Goal: Task Accomplishment & Management: Use online tool/utility

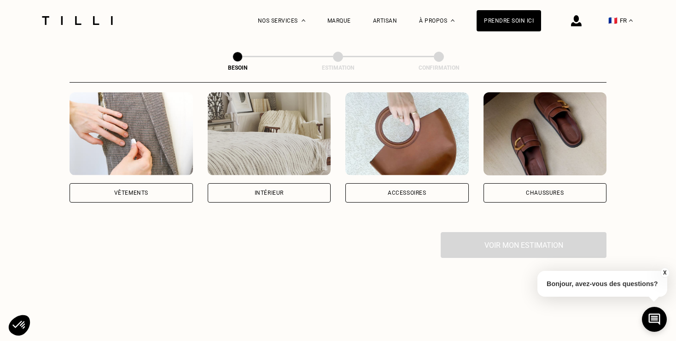
scroll to position [183, 0]
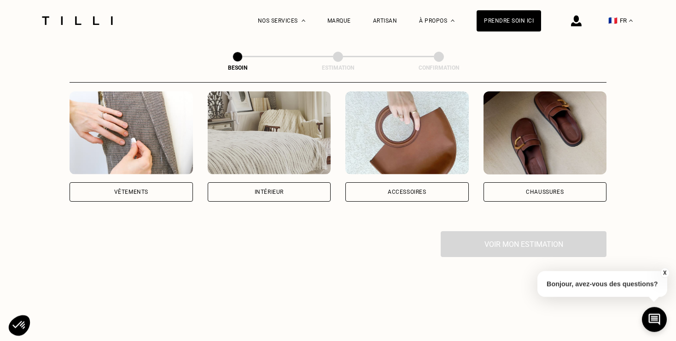
click at [152, 182] on div "Vêtements" at bounding box center [131, 191] width 123 height 19
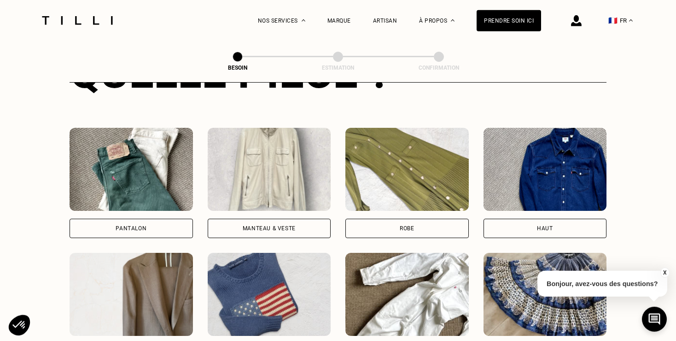
scroll to position [440, 0]
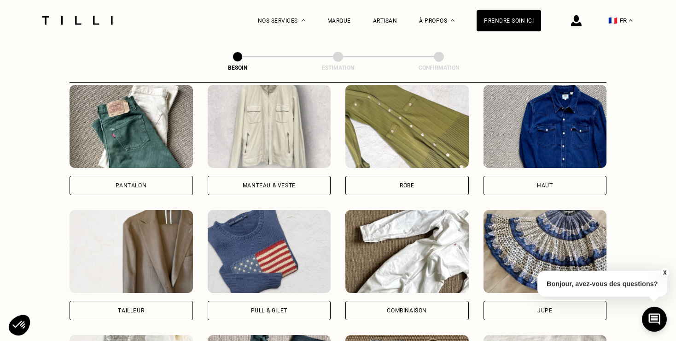
click at [390, 176] on div "Robe" at bounding box center [407, 185] width 123 height 19
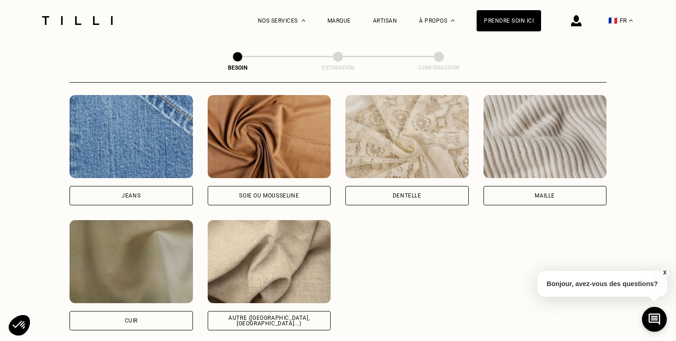
scroll to position [990, 0]
click at [296, 315] on div "Autre ([GEOGRAPHIC_DATA], [GEOGRAPHIC_DATA]...)" at bounding box center [270, 320] width 108 height 11
select select "FR"
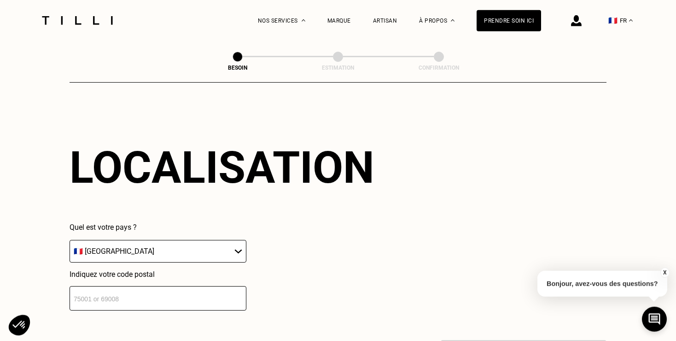
scroll to position [1238, 0]
click at [70, 239] on select "🇩🇪 [GEOGRAPHIC_DATA] 🇦🇹 [GEOGRAPHIC_DATA] 🇧🇪 [GEOGRAPHIC_DATA] 🇧🇬 Bulgarie 🇨🇾 C…" at bounding box center [158, 250] width 177 height 23
click at [181, 292] on input "number" at bounding box center [158, 297] width 177 height 24
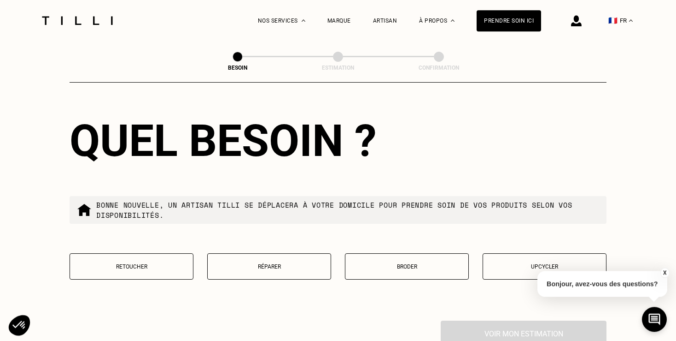
scroll to position [1493, 0]
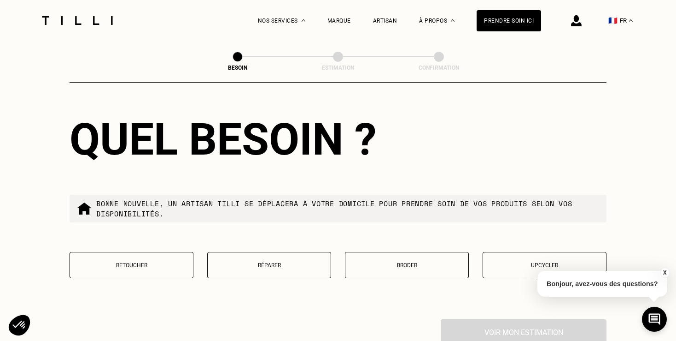
type input "92110"
click at [158, 262] on p "Retoucher" at bounding box center [132, 265] width 114 height 6
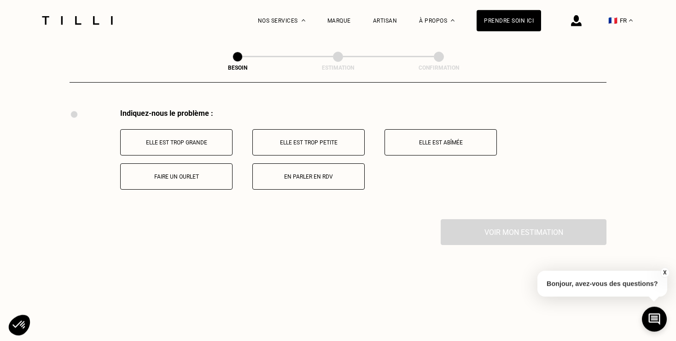
scroll to position [1704, 0]
click at [207, 145] on button "Elle est trop grande" at bounding box center [176, 141] width 112 height 26
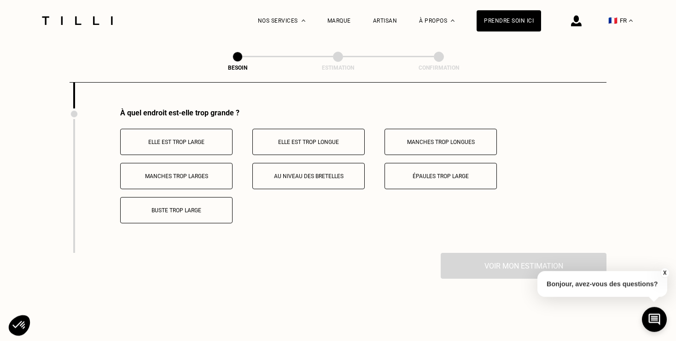
scroll to position [1814, 0]
click at [287, 141] on button "Elle est trop longue" at bounding box center [309, 141] width 112 height 26
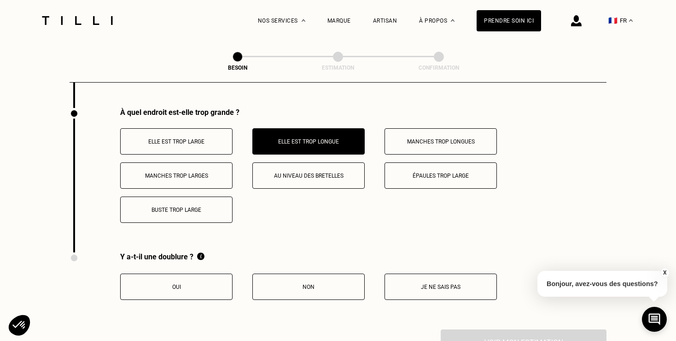
click at [213, 142] on button "Elle est trop large" at bounding box center [176, 141] width 112 height 26
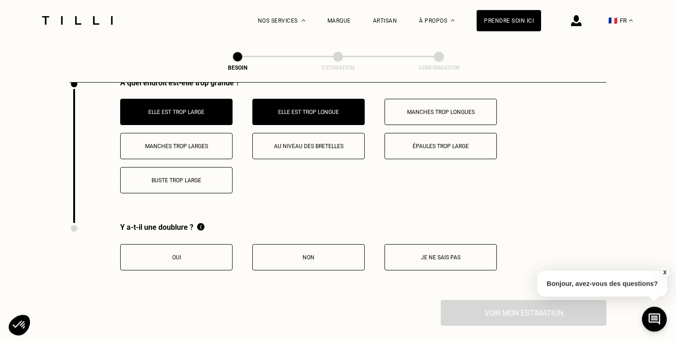
scroll to position [1845, 0]
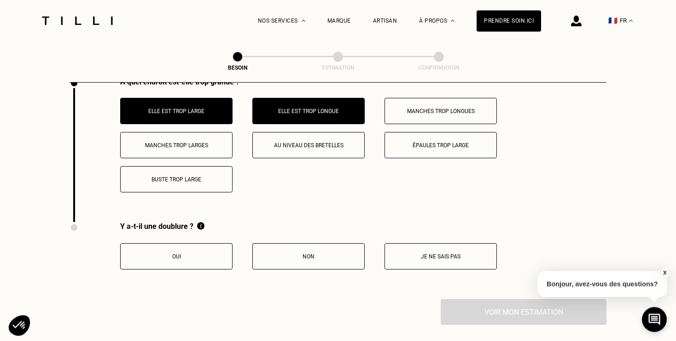
click at [218, 260] on button "Oui" at bounding box center [176, 256] width 112 height 26
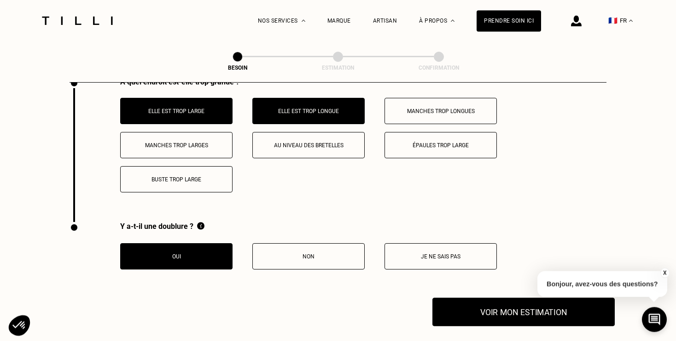
click at [453, 300] on button "Voir mon estimation" at bounding box center [524, 311] width 182 height 29
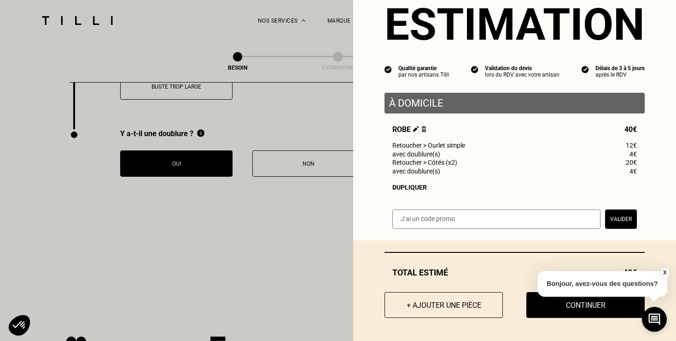
scroll to position [1940, 0]
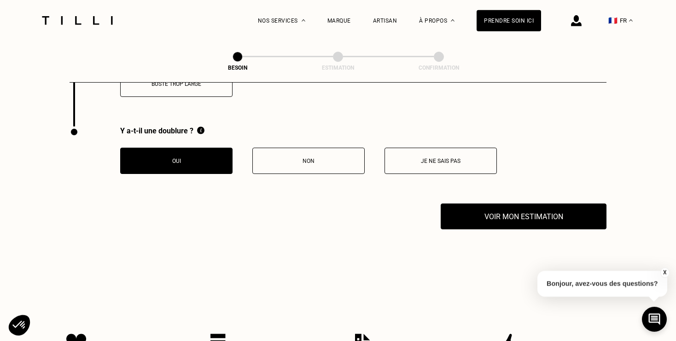
click at [665, 272] on button "X" at bounding box center [664, 272] width 9 height 10
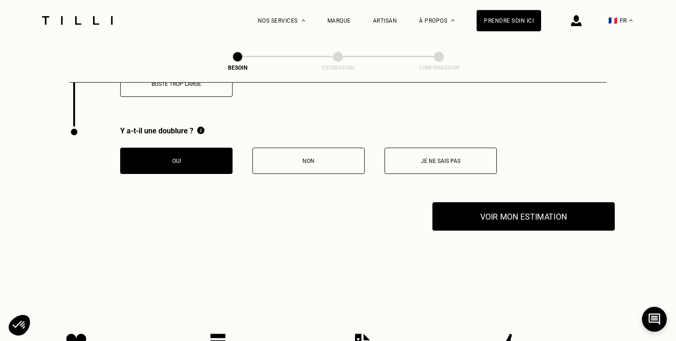
click at [572, 223] on button "Voir mon estimation" at bounding box center [524, 216] width 182 height 29
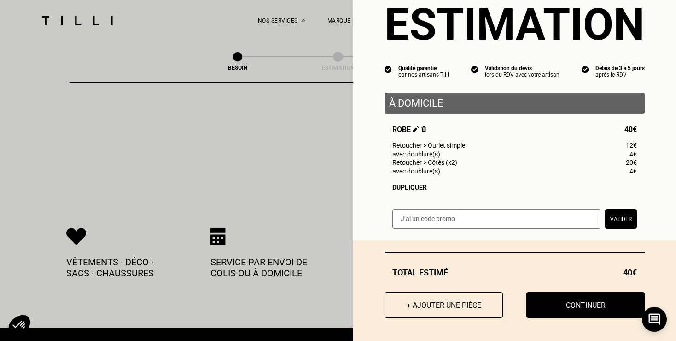
scroll to position [2048, 0]
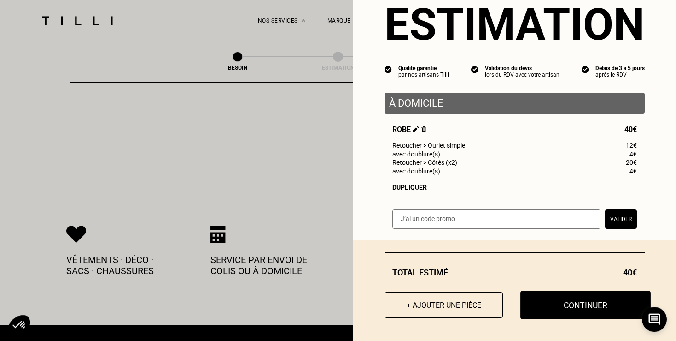
click at [555, 313] on button "Continuer" at bounding box center [586, 304] width 130 height 29
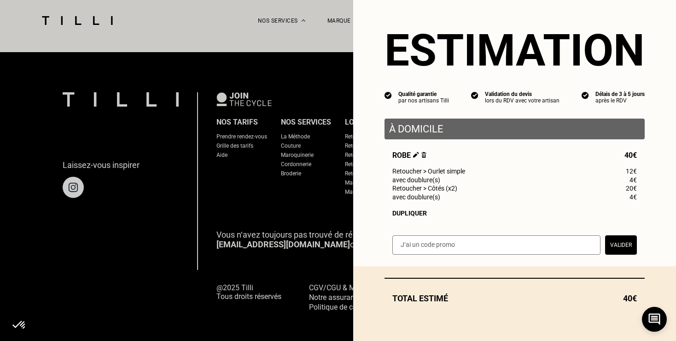
scroll to position [9, 0]
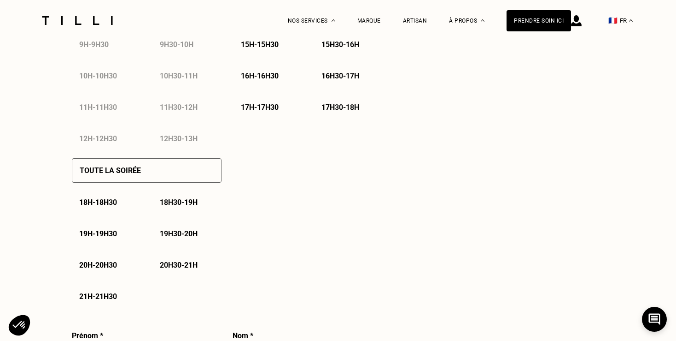
select select "FR"
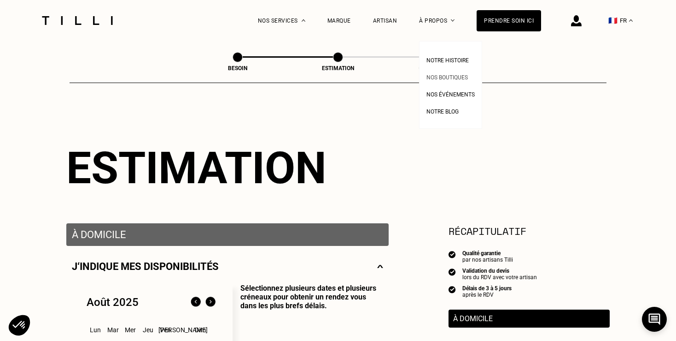
click at [440, 76] on span "Nos boutiques" at bounding box center [447, 77] width 41 height 6
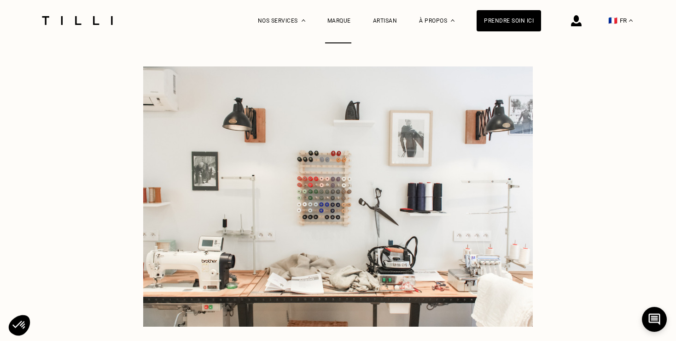
scroll to position [94, 0]
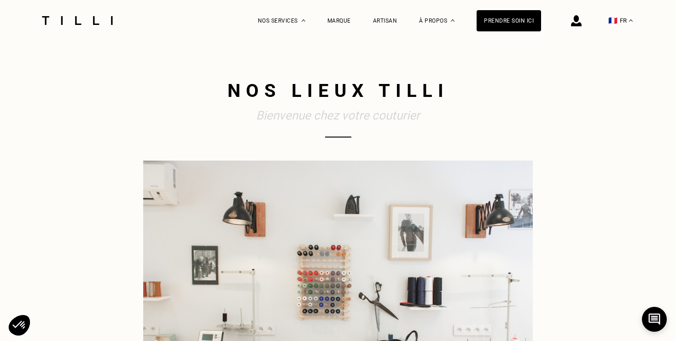
select select "FR"
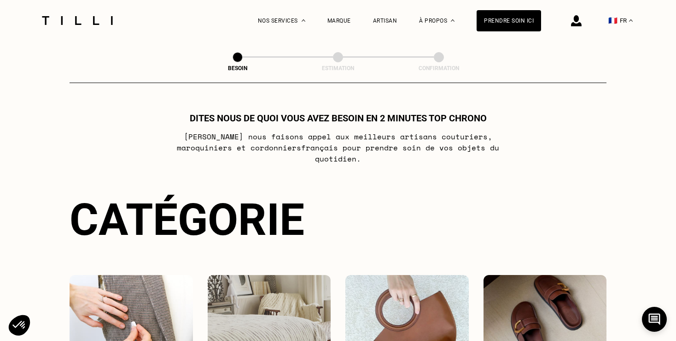
scroll to position [592, 0]
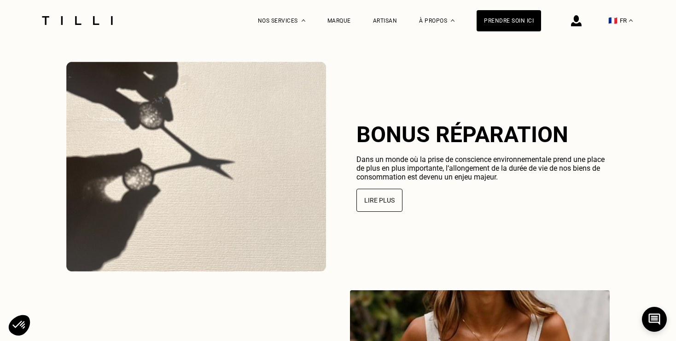
scroll to position [2126, 0]
